Goal: Task Accomplishment & Management: Manage account settings

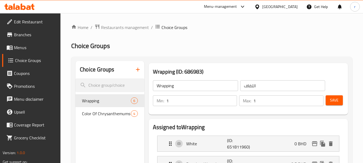
click at [286, 6] on div "Bahrain" at bounding box center [281, 7] width 36 height 6
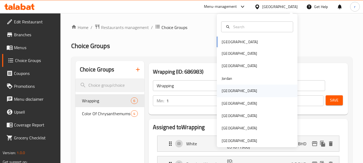
click at [225, 93] on div "[GEOGRAPHIC_DATA]" at bounding box center [240, 91] width 36 height 6
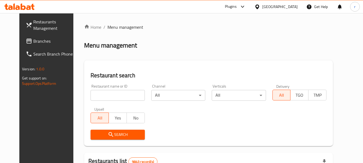
click at [33, 44] on span "Branches" at bounding box center [54, 41] width 43 height 6
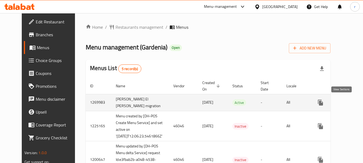
click at [356, 104] on icon "enhanced table" at bounding box center [359, 103] width 6 height 6
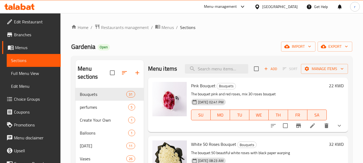
click at [25, 99] on span "Choice Groups" at bounding box center [35, 99] width 43 height 6
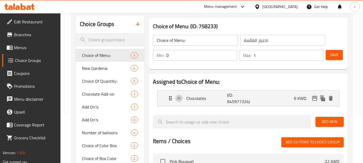
scroll to position [54, 0]
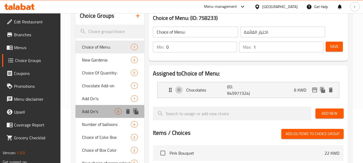
click at [94, 111] on span "Add On's" at bounding box center [98, 111] width 33 height 6
type input "Add On's"
type input "الإضافات:"
type input "0"
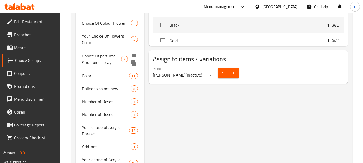
scroll to position [242, 0]
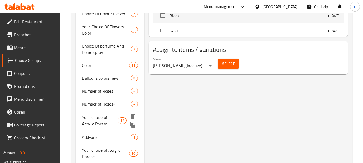
click at [94, 118] on span "Your choice of Acrylic Phrase" at bounding box center [100, 120] width 36 height 13
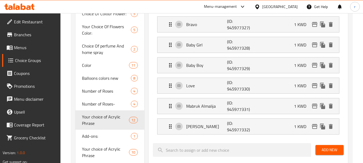
type input "Your choice of Acrylic Phrase"
type input "اختيارك من العبارات الأكريليكية"
type input "1"
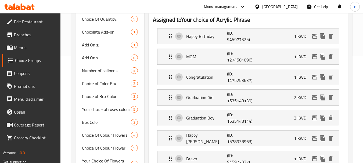
scroll to position [54, 0]
